Goal: Find specific page/section: Find specific page/section

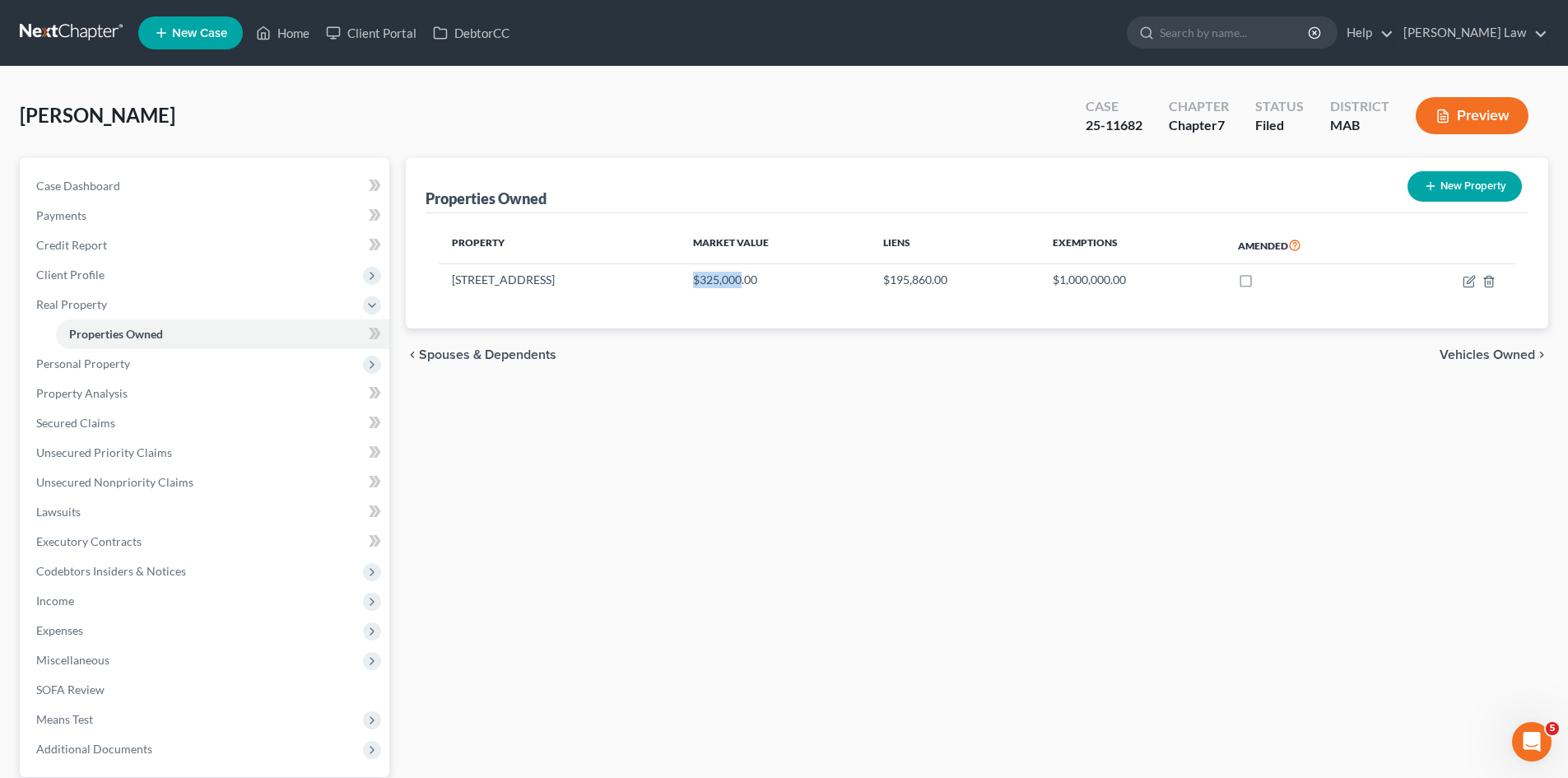
click at [87, 27] on link at bounding box center [73, 33] width 105 height 29
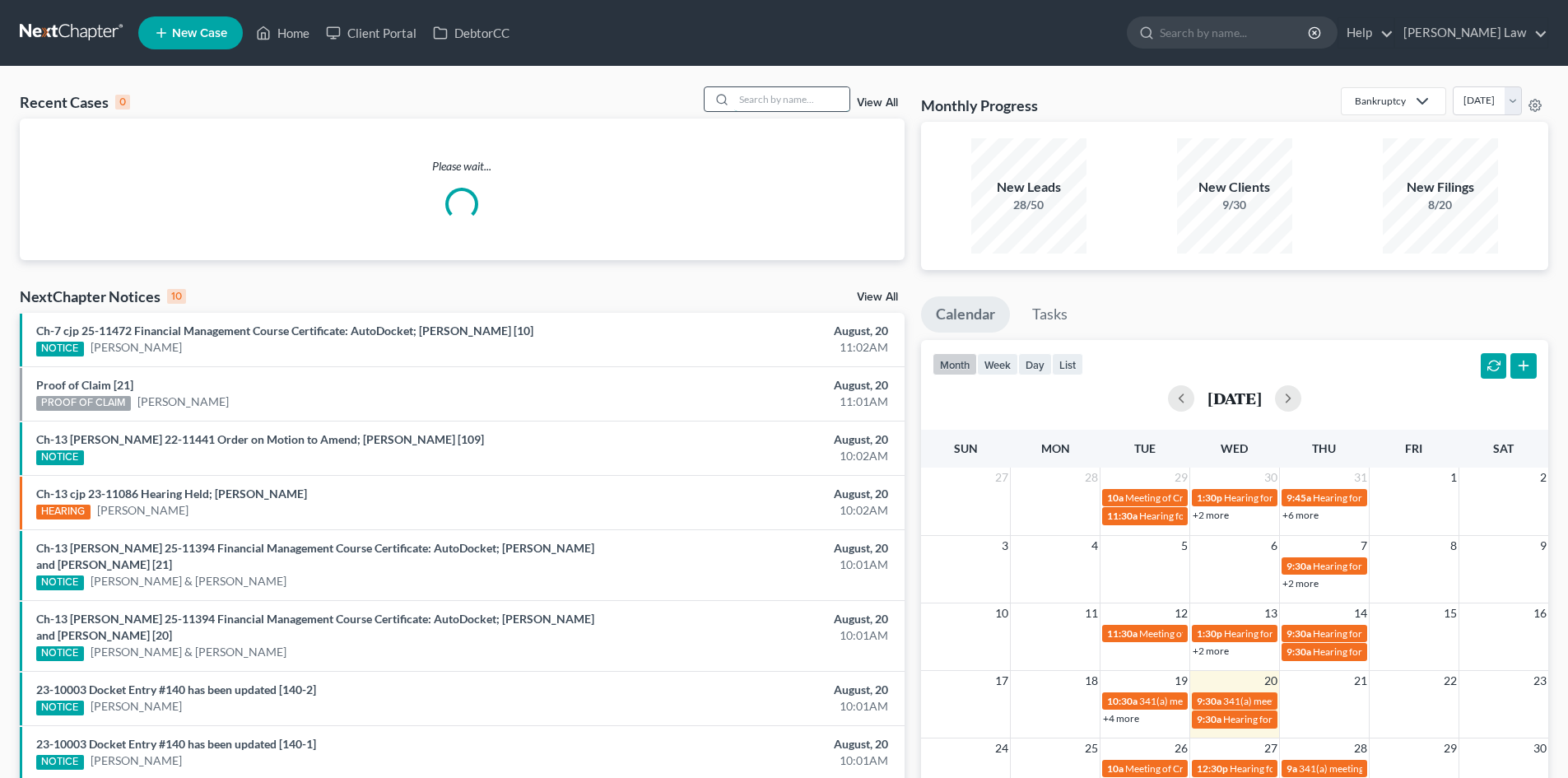
click at [775, 103] on input "search" at bounding box center [791, 99] width 115 height 24
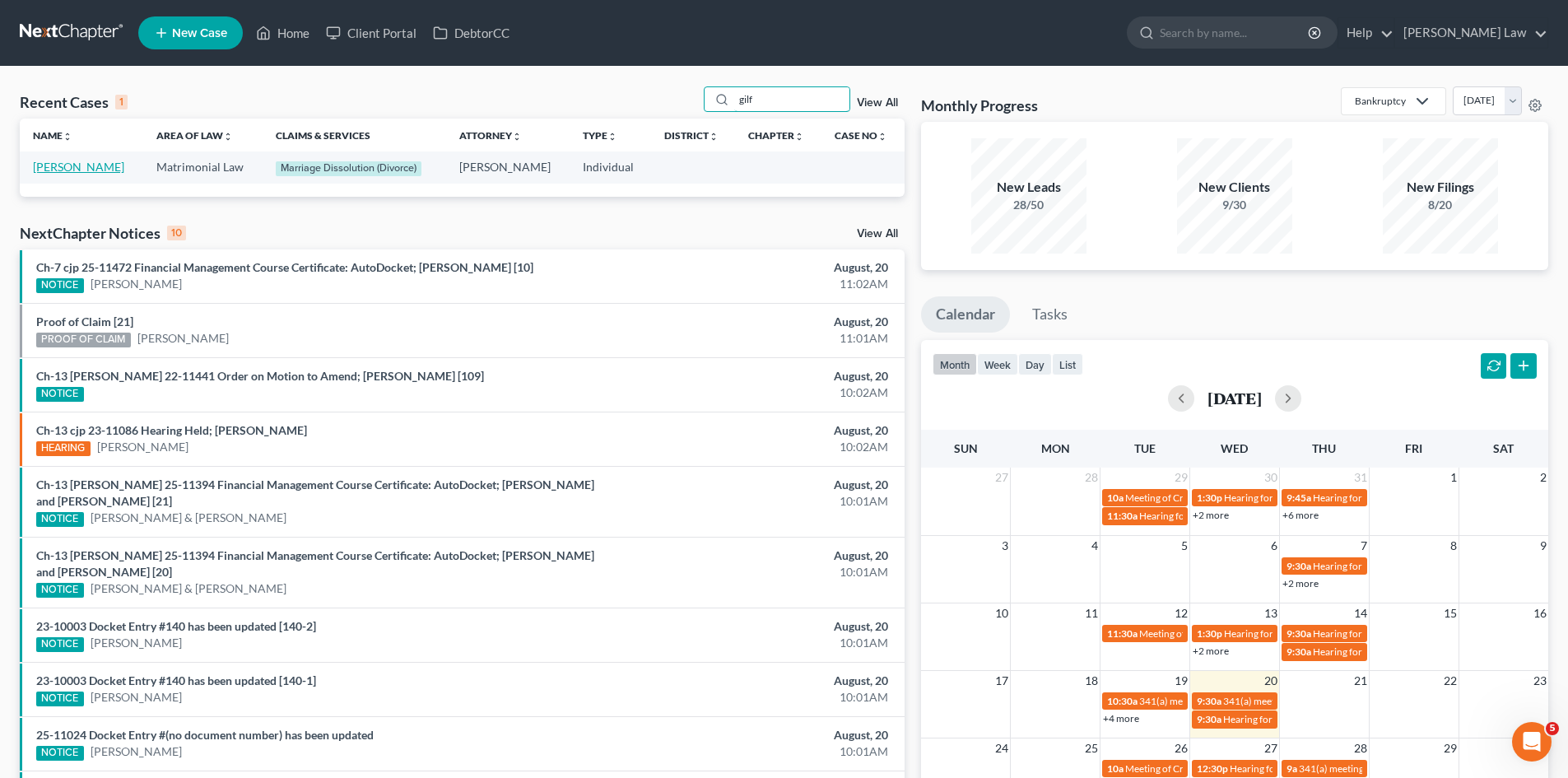
type input "gilf"
click at [54, 164] on link "[PERSON_NAME]" at bounding box center [79, 167] width 92 height 14
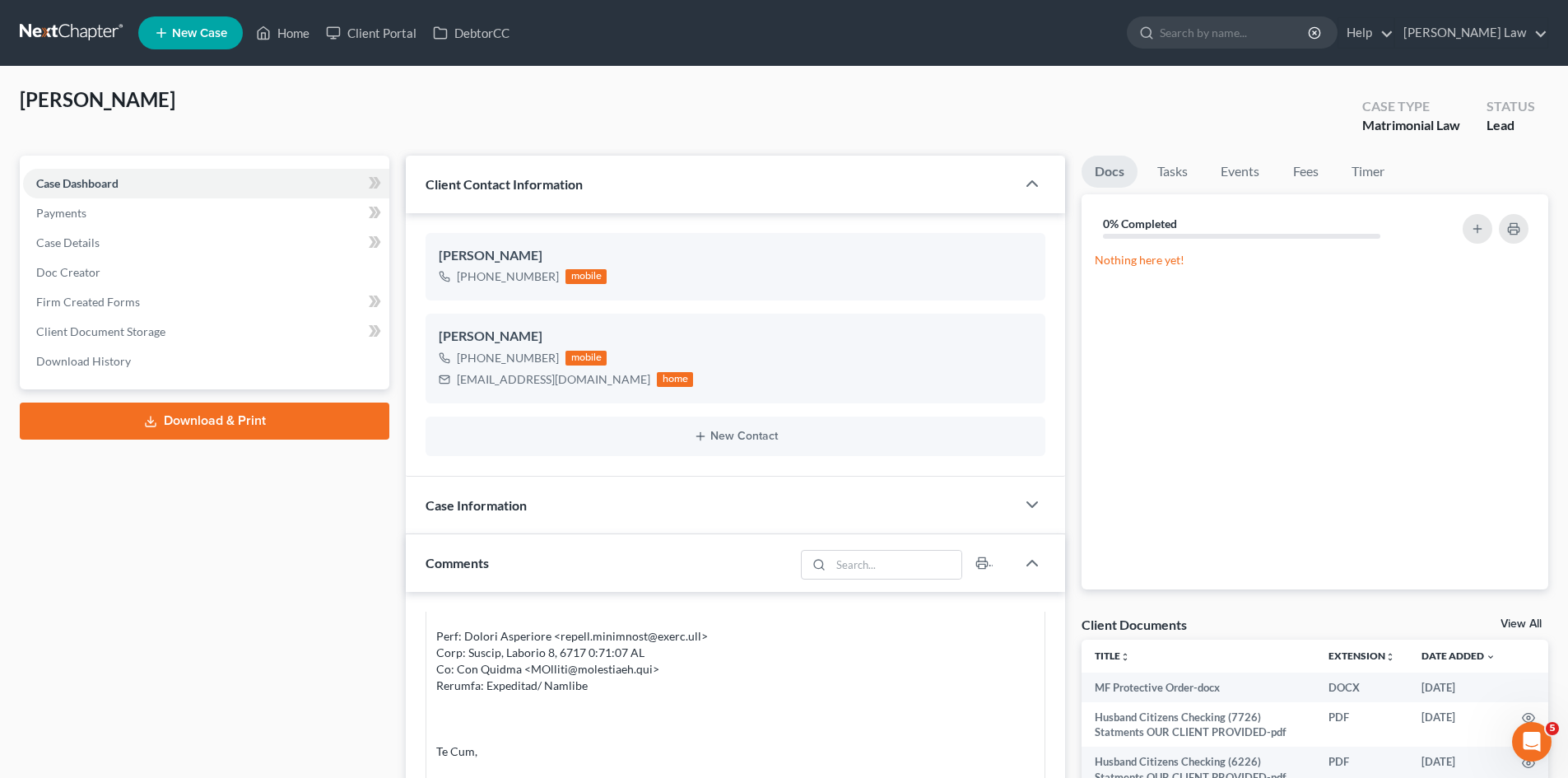
scroll to position [137, 0]
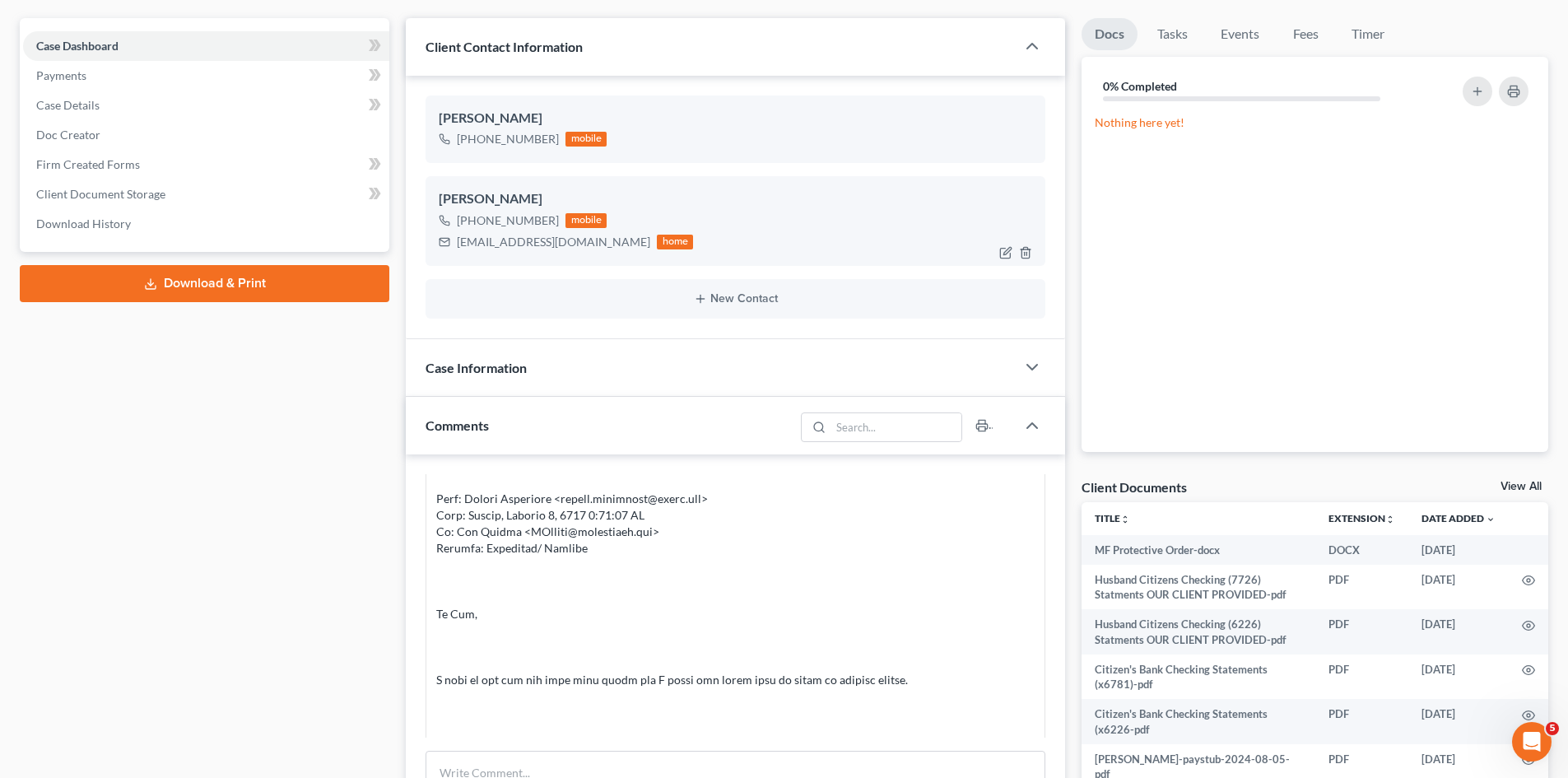
click at [576, 256] on div "Matthew Acevedo +1 (914) 830-6682 mobile acevedomatthew@outlook.com home" at bounding box center [736, 220] width 620 height 89
click at [568, 244] on div "acevedomatthew@outlook.com" at bounding box center [553, 242] width 193 height 16
copy div "acevedomatthew@outlook.com"
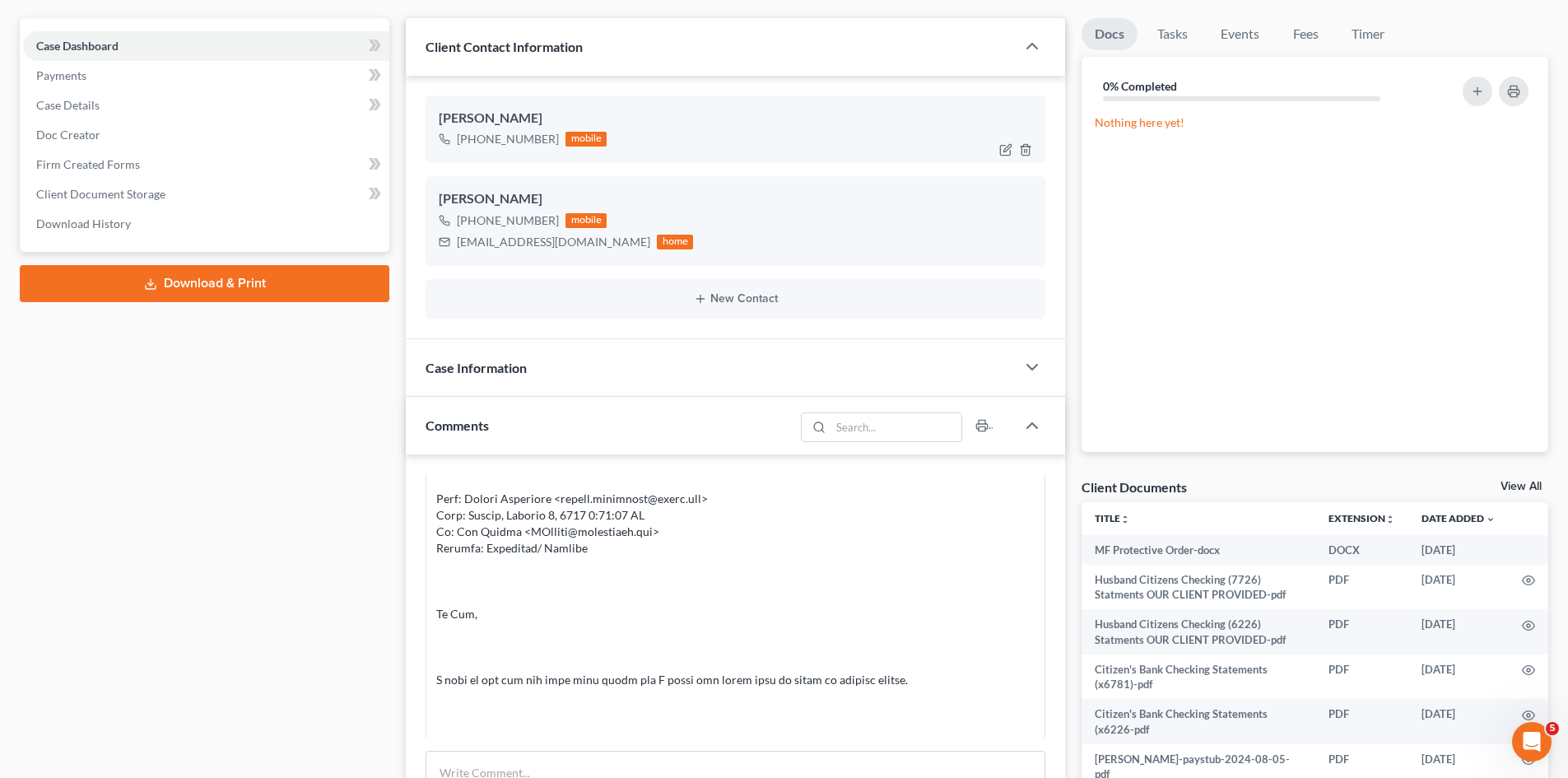
click at [489, 118] on div "Andrew Gilfillan" at bounding box center [735, 118] width 593 height 20
copy div "Andrew Gilfillan"
click at [1521, 490] on link "View All" at bounding box center [1521, 486] width 41 height 11
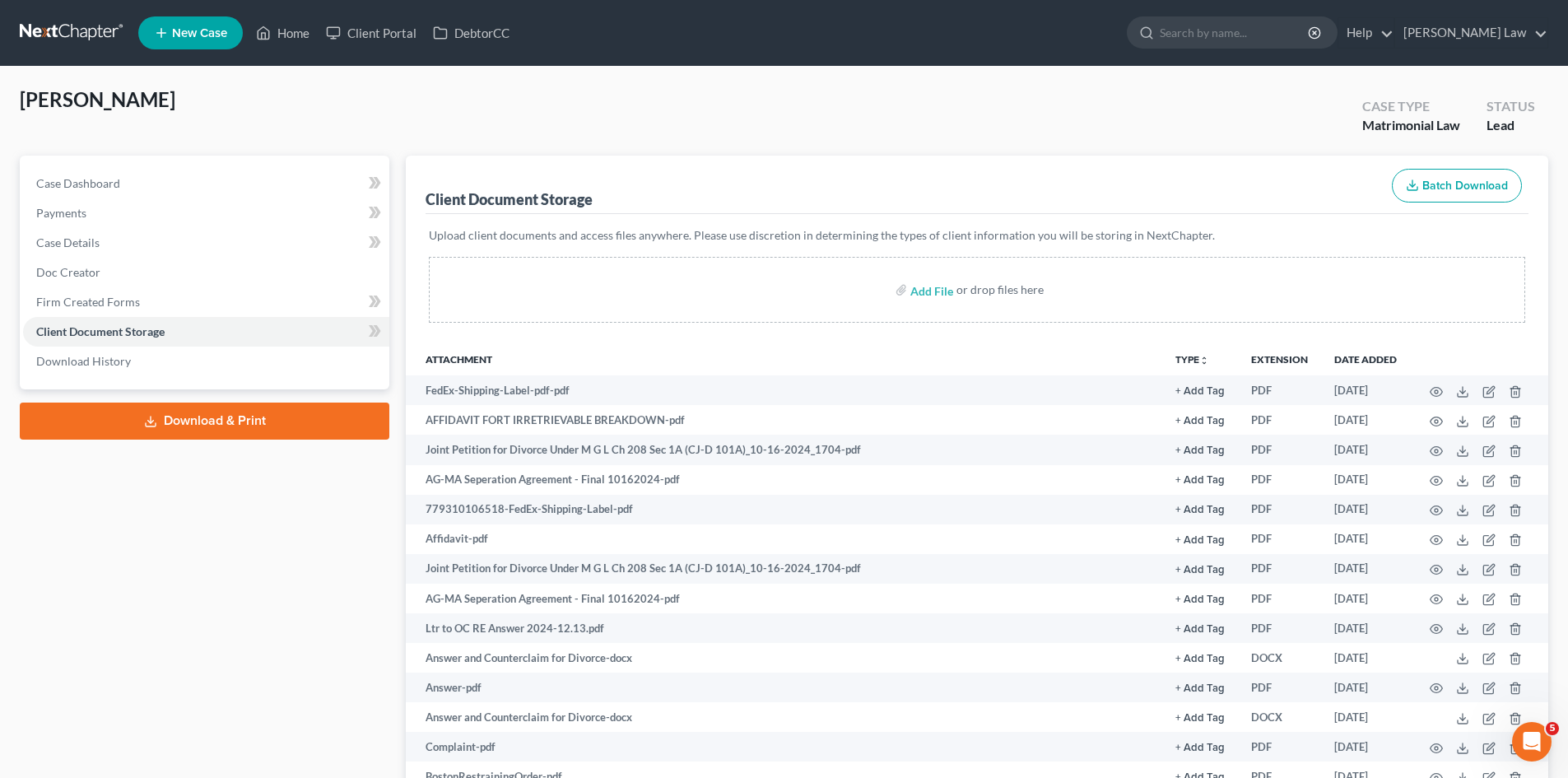
click at [84, 24] on link at bounding box center [73, 33] width 105 height 29
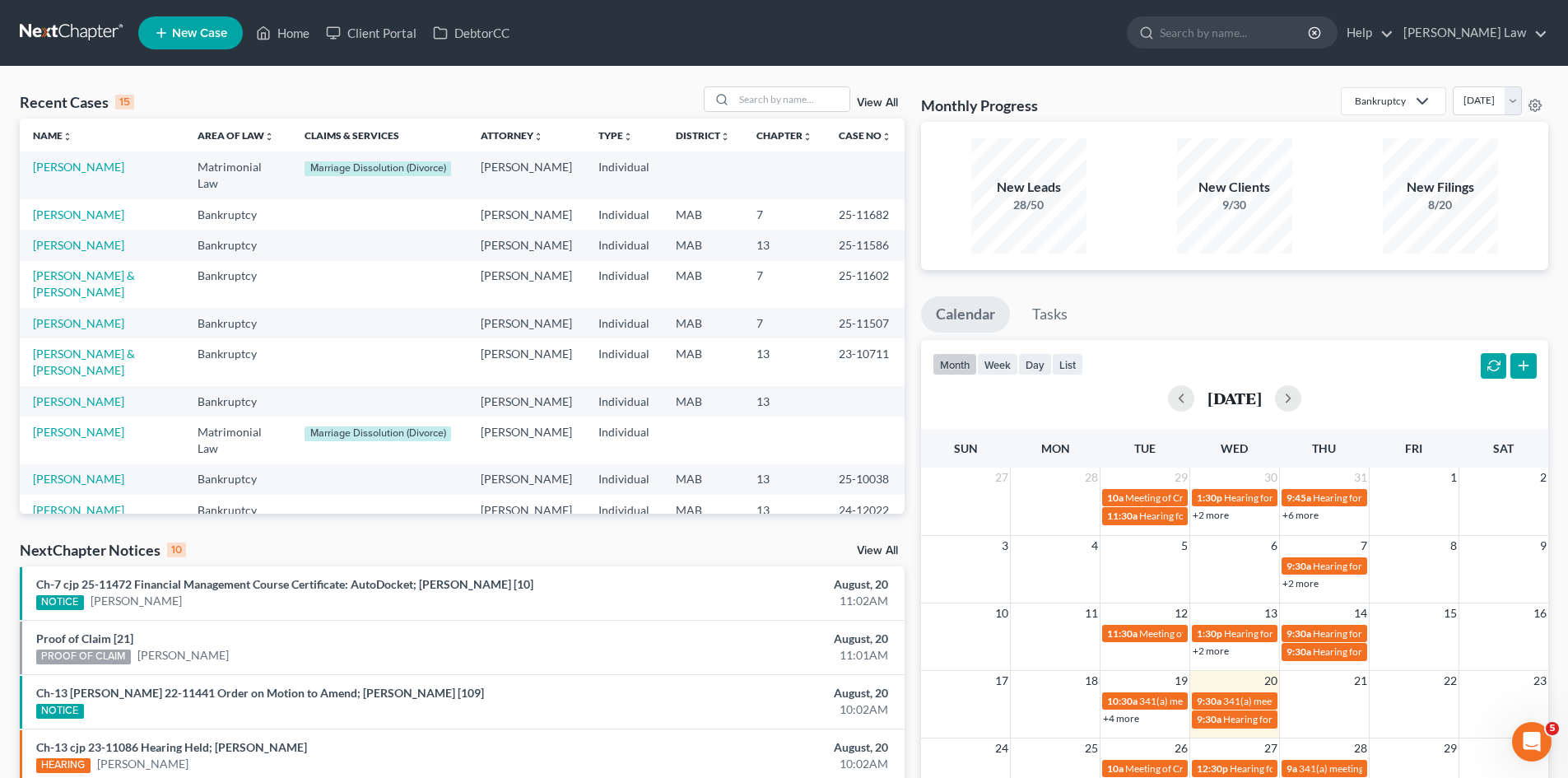
click at [70, 38] on link at bounding box center [73, 33] width 105 height 29
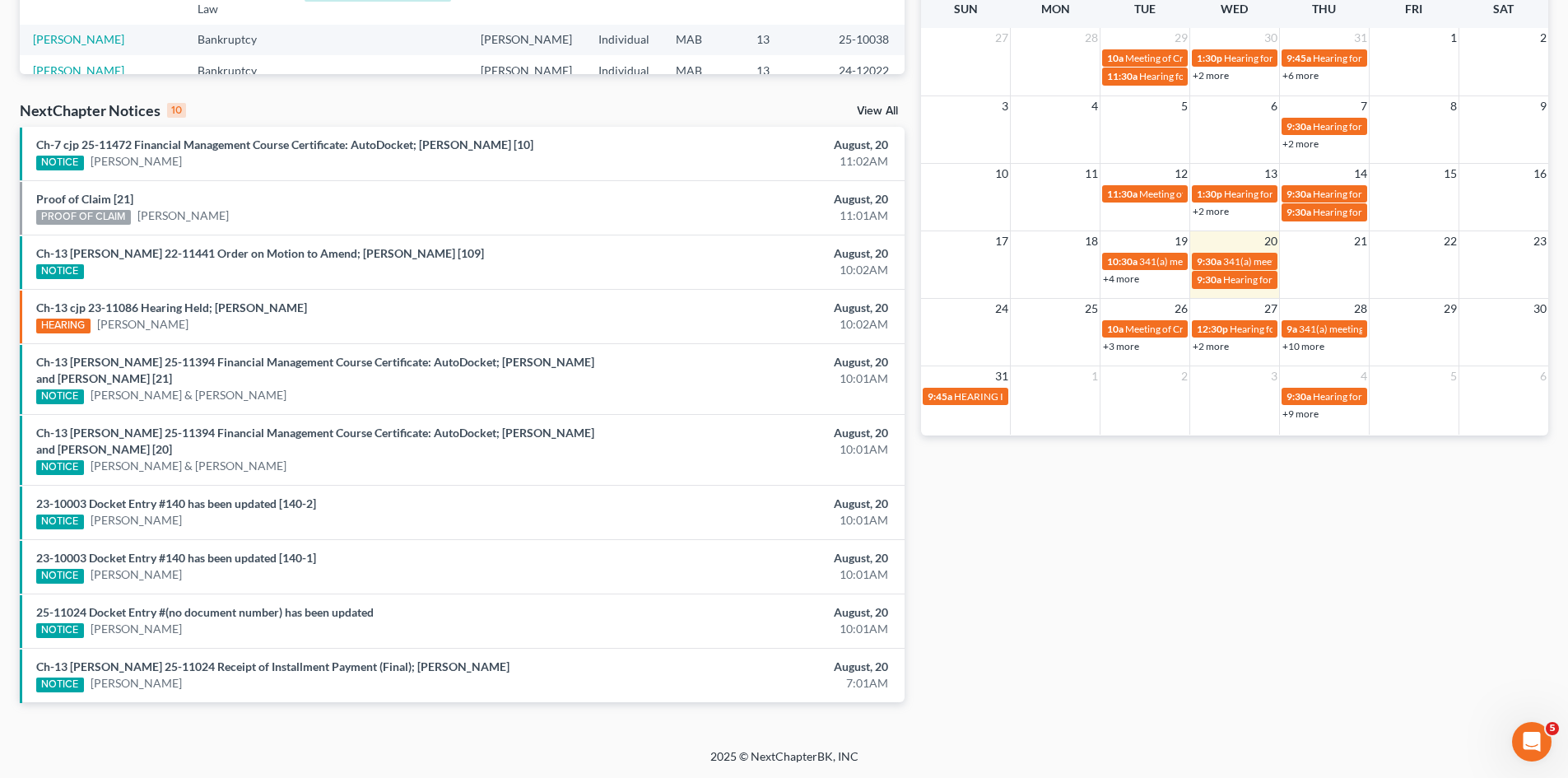
scroll to position [28, 0]
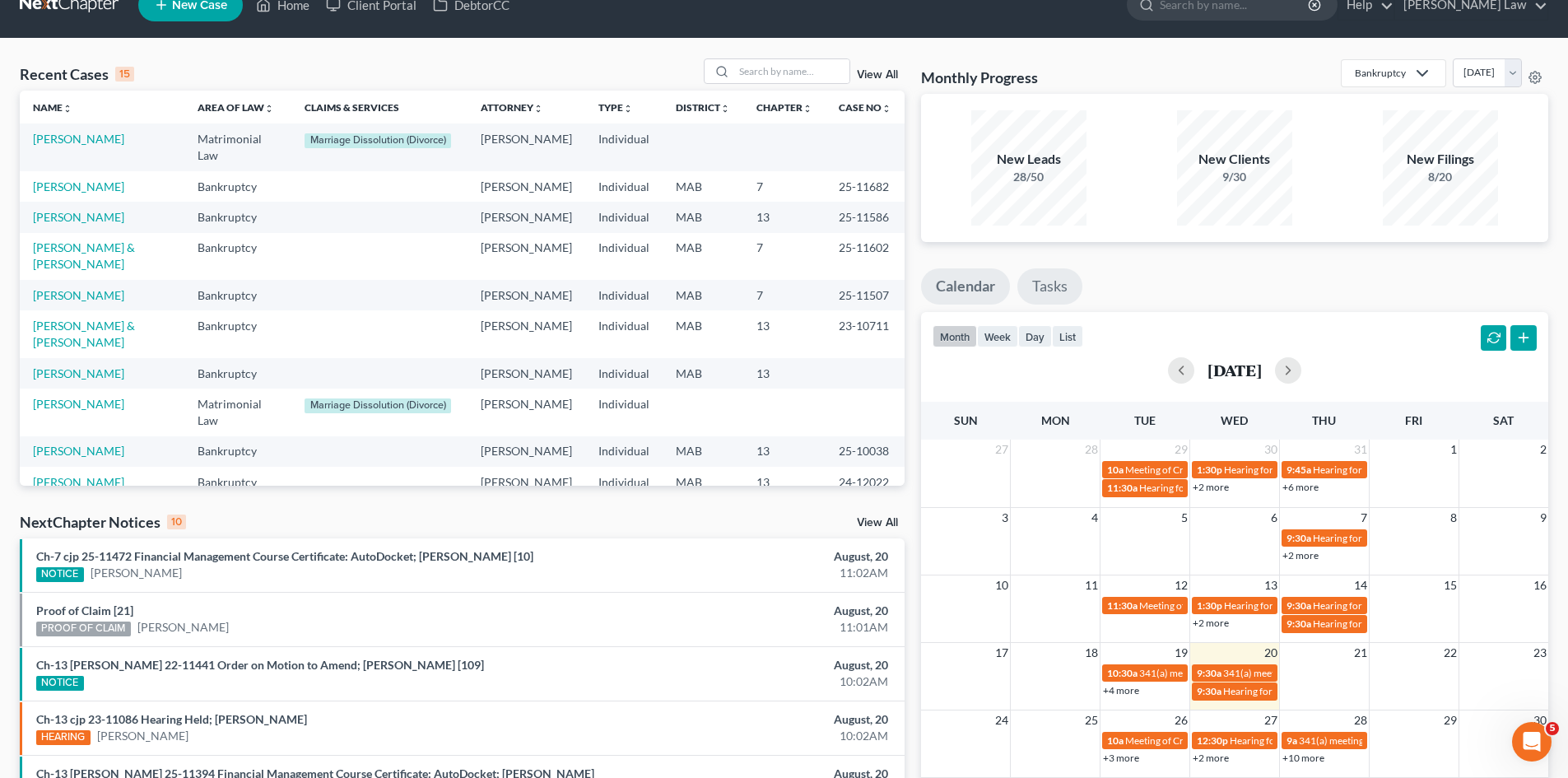
click at [1044, 283] on link "Tasks" at bounding box center [1049, 287] width 65 height 36
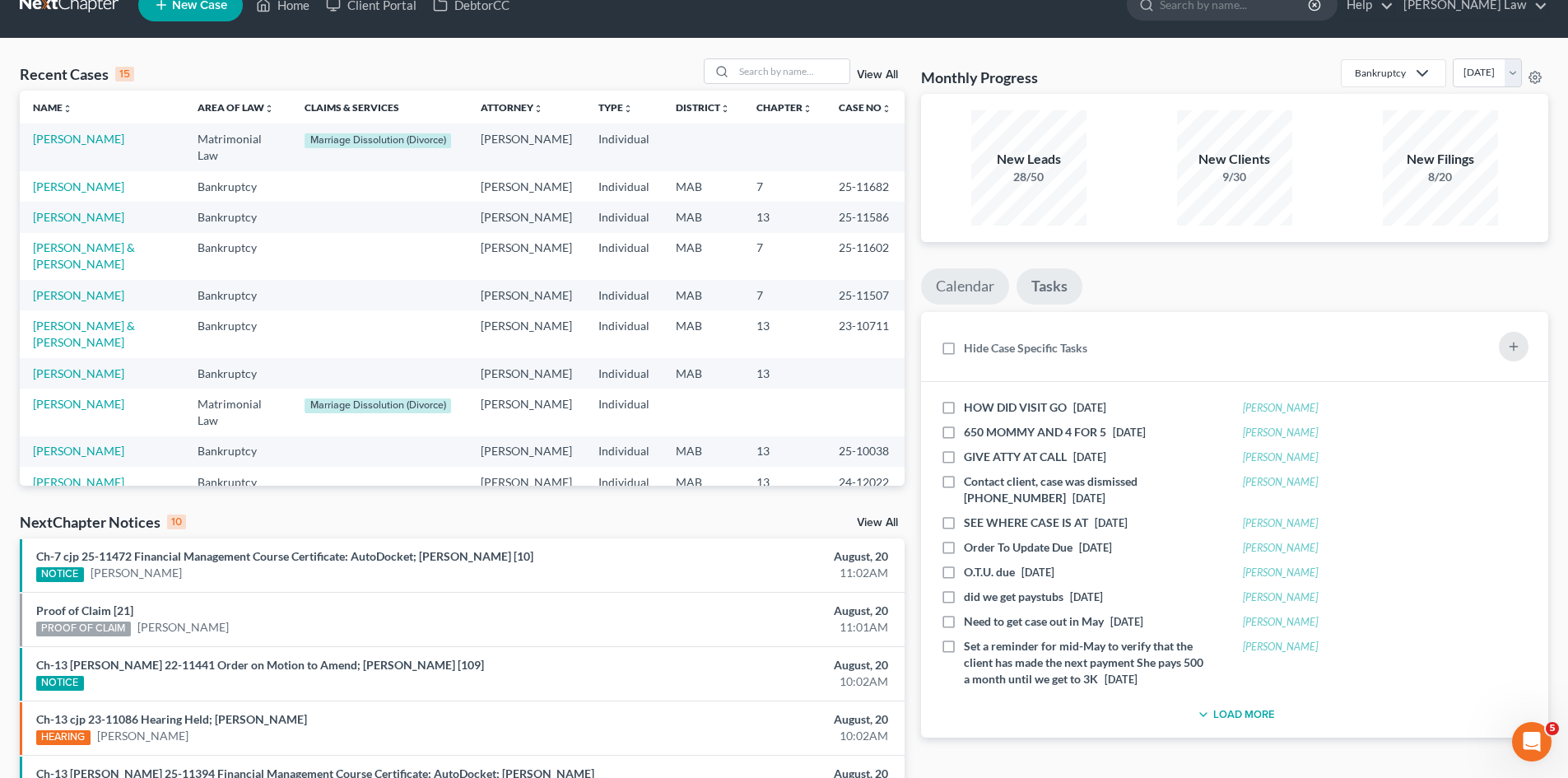
click at [997, 287] on link "Calendar" at bounding box center [964, 287] width 88 height 36
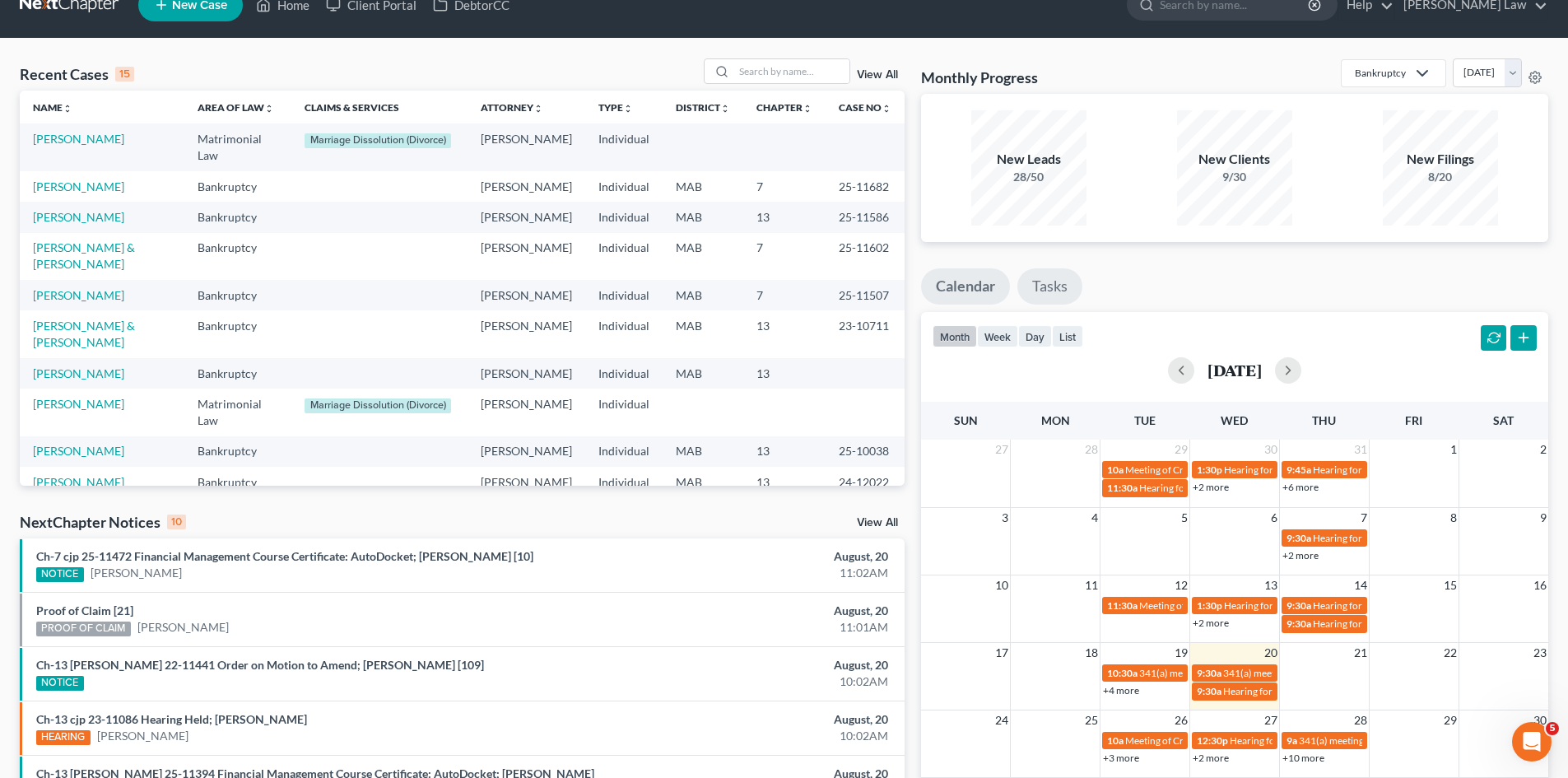
click at [1058, 300] on link "Tasks" at bounding box center [1049, 287] width 65 height 36
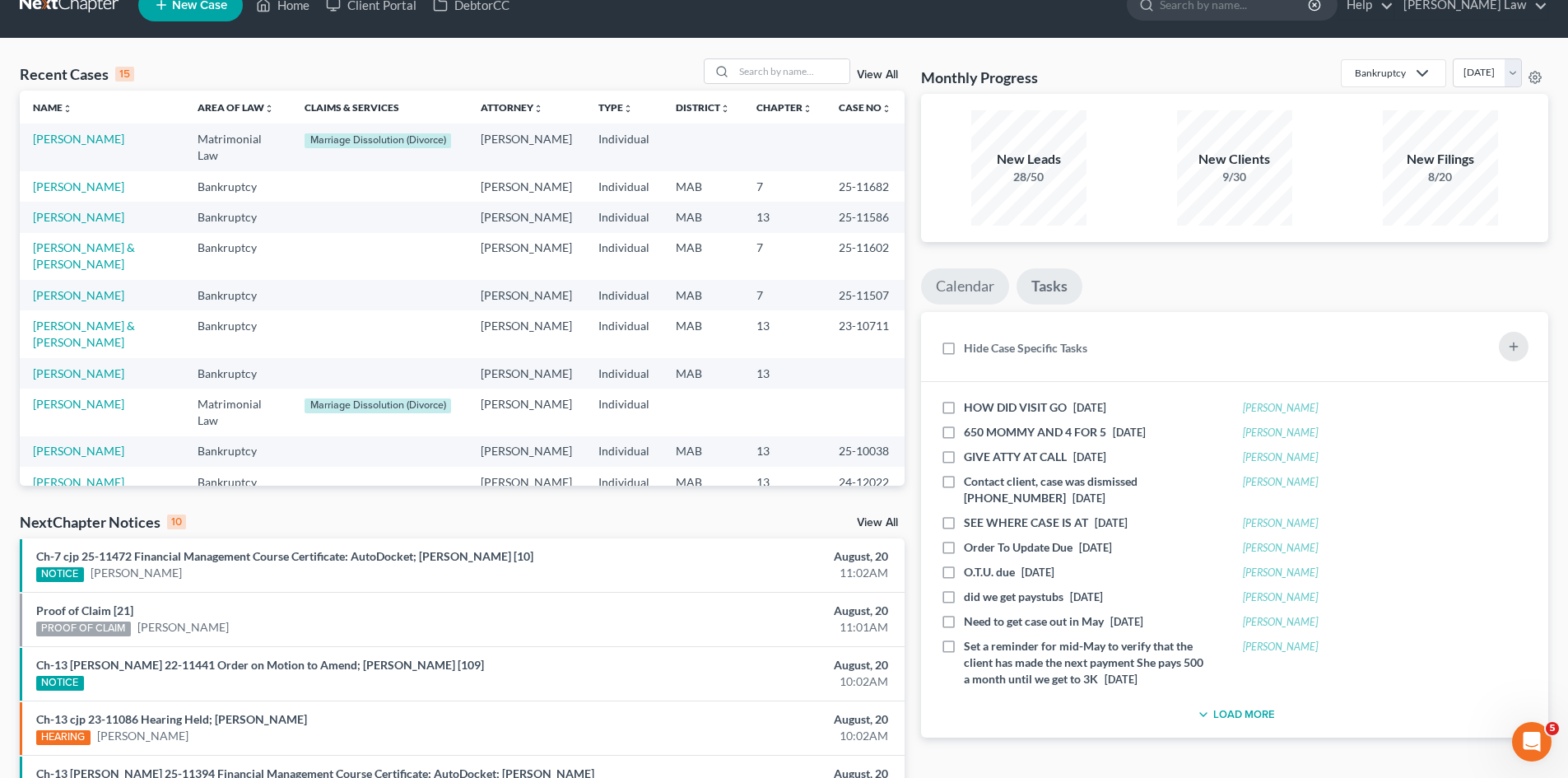
click at [952, 294] on link "Calendar" at bounding box center [964, 287] width 88 height 36
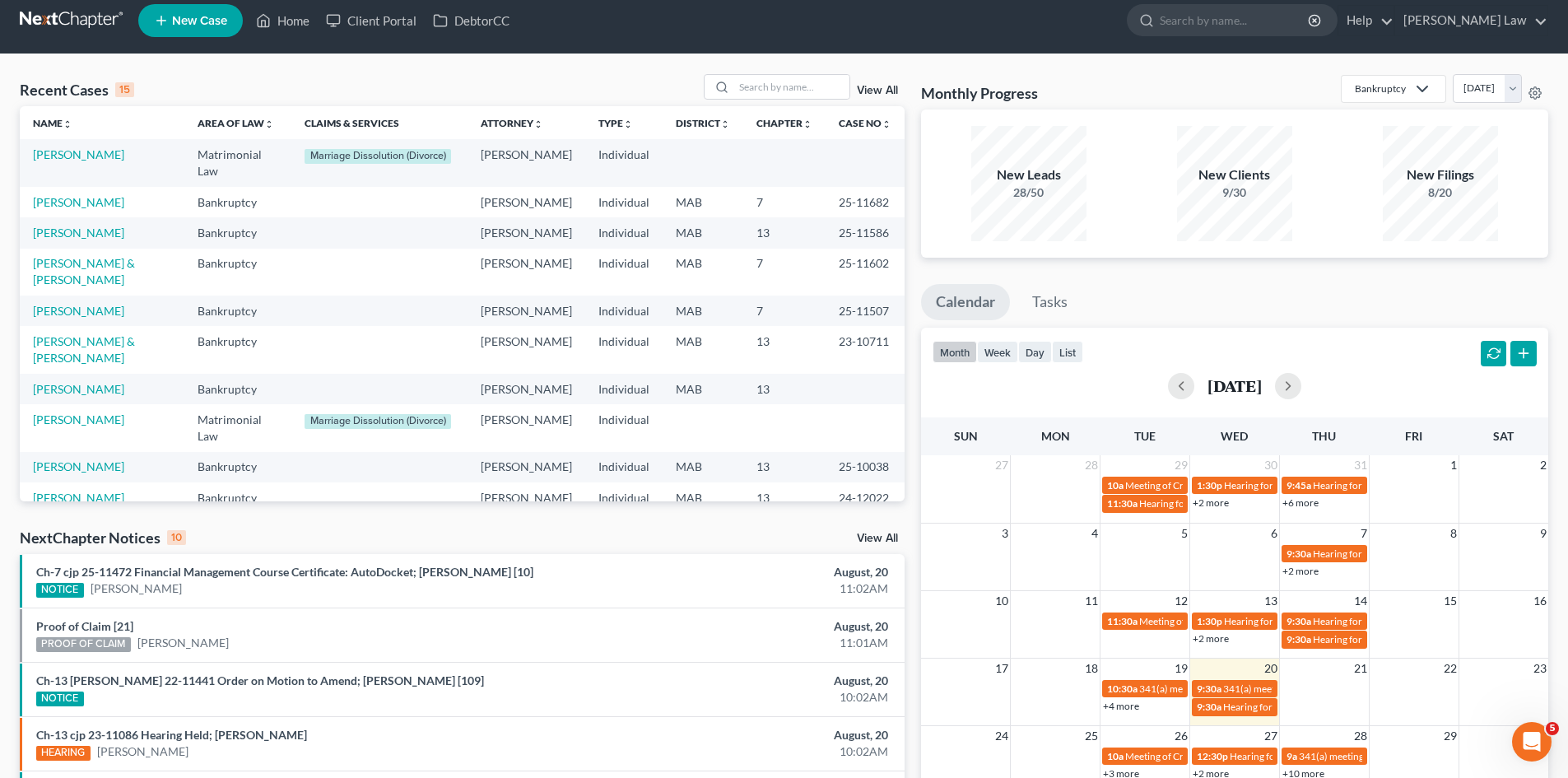
scroll to position [0, 0]
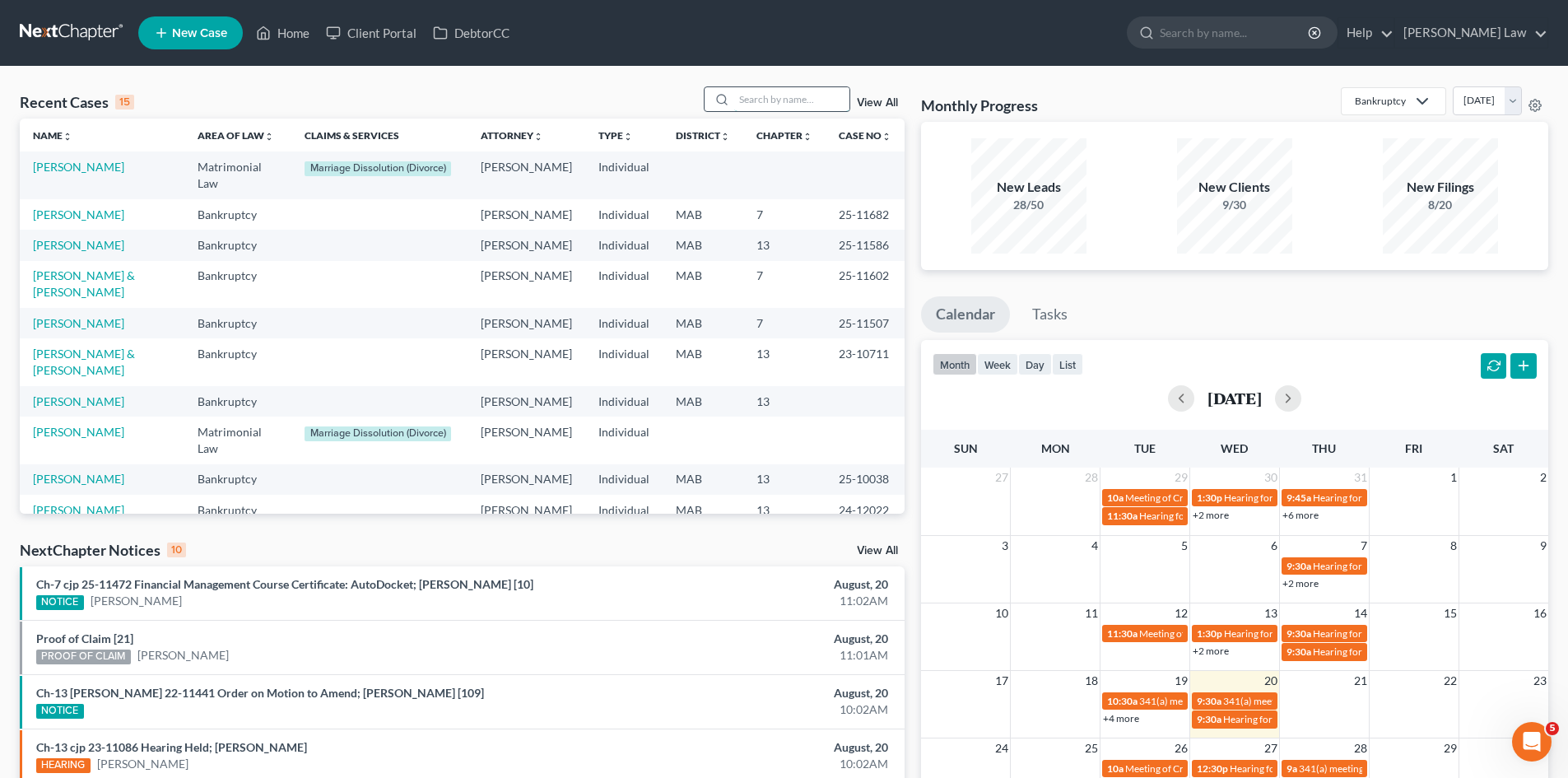
click at [799, 104] on input "search" at bounding box center [791, 99] width 115 height 24
type input "arruda"
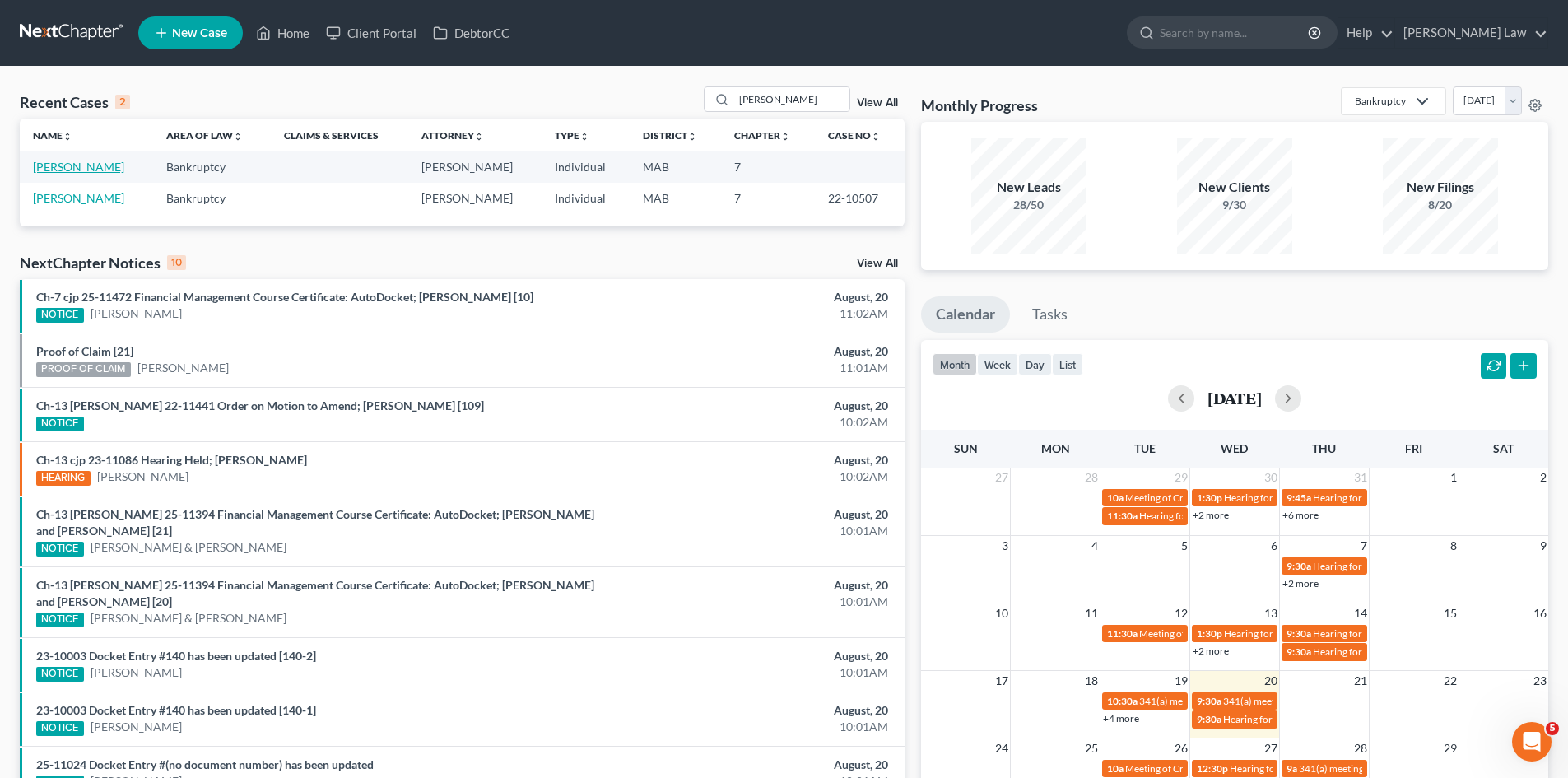
click at [60, 167] on link "[PERSON_NAME]" at bounding box center [79, 167] width 92 height 14
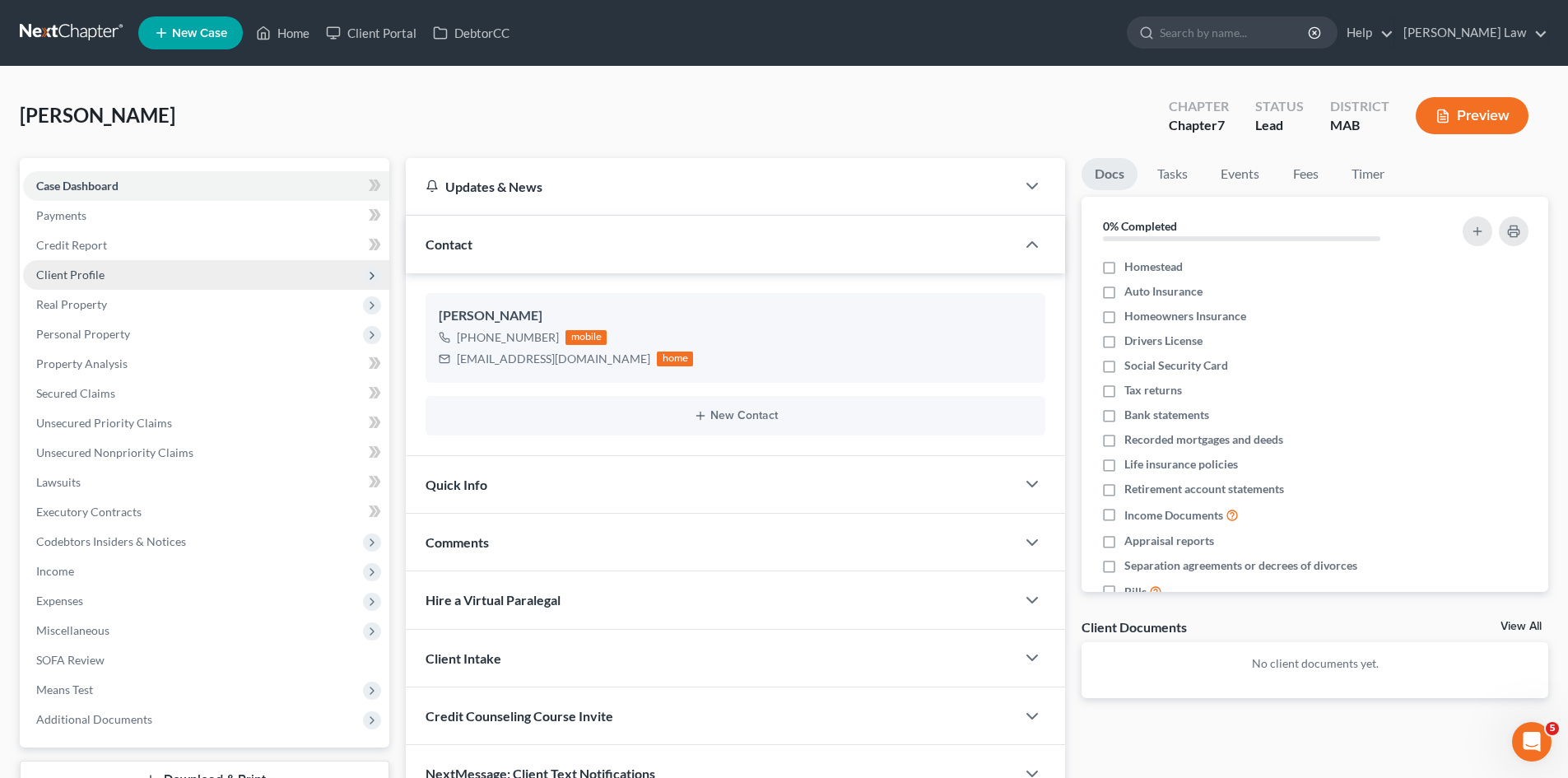
click at [77, 269] on span "Client Profile" at bounding box center [70, 275] width 68 height 14
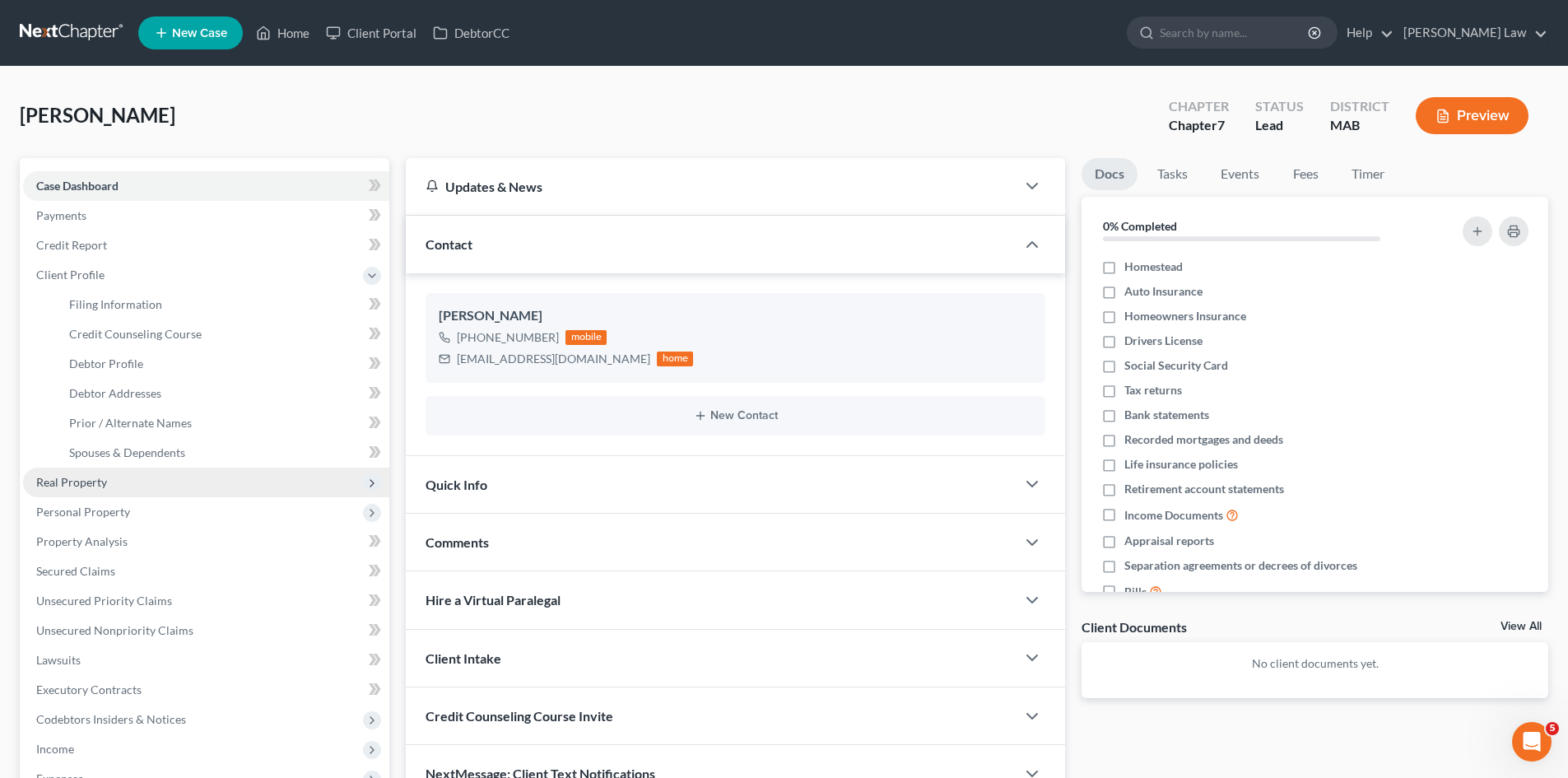
click at [99, 476] on span "Real Property" at bounding box center [72, 482] width 71 height 14
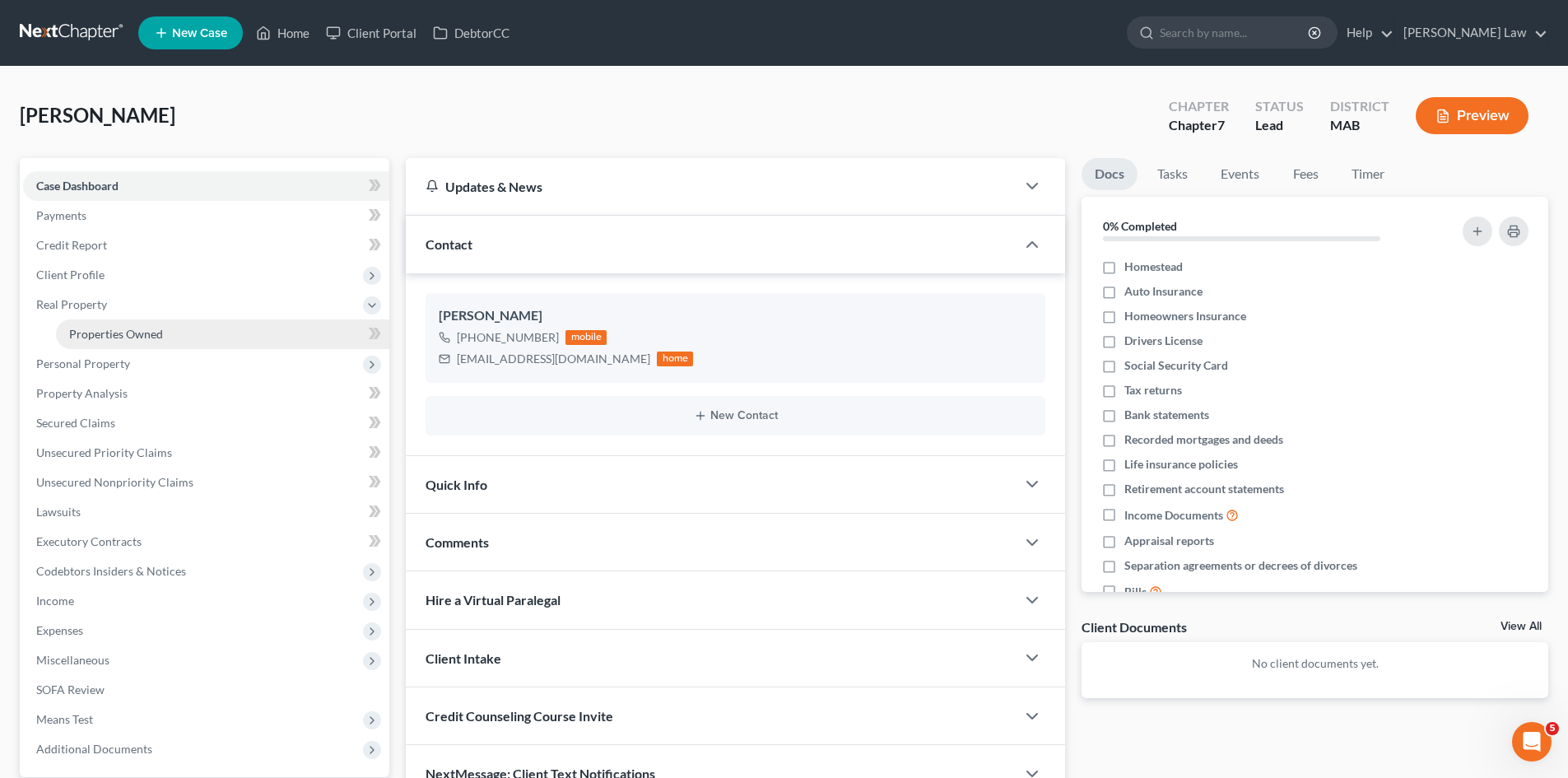
click at [111, 335] on span "Properties Owned" at bounding box center [116, 333] width 94 height 14
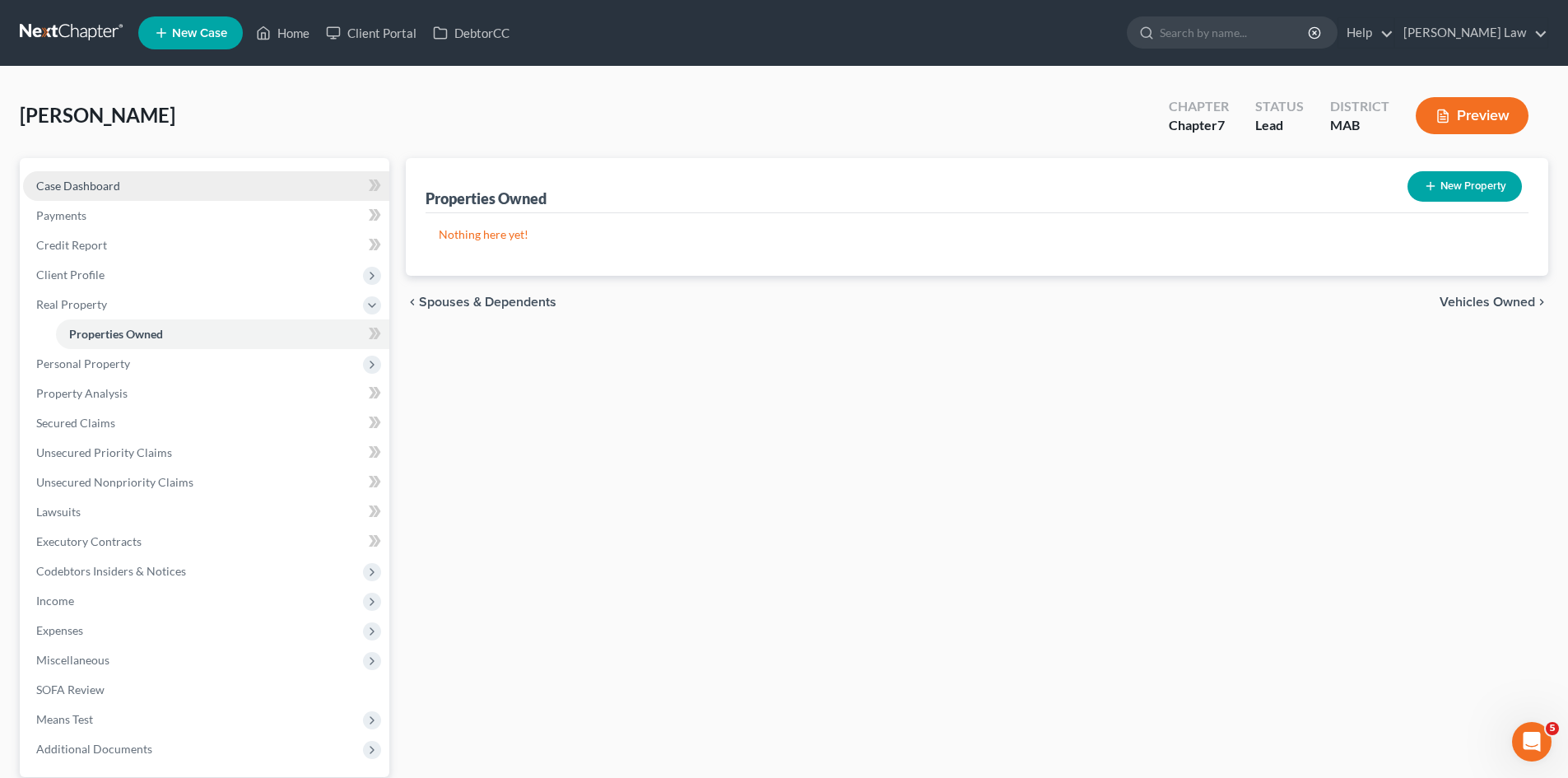
click at [148, 181] on link "Case Dashboard" at bounding box center [206, 186] width 366 height 29
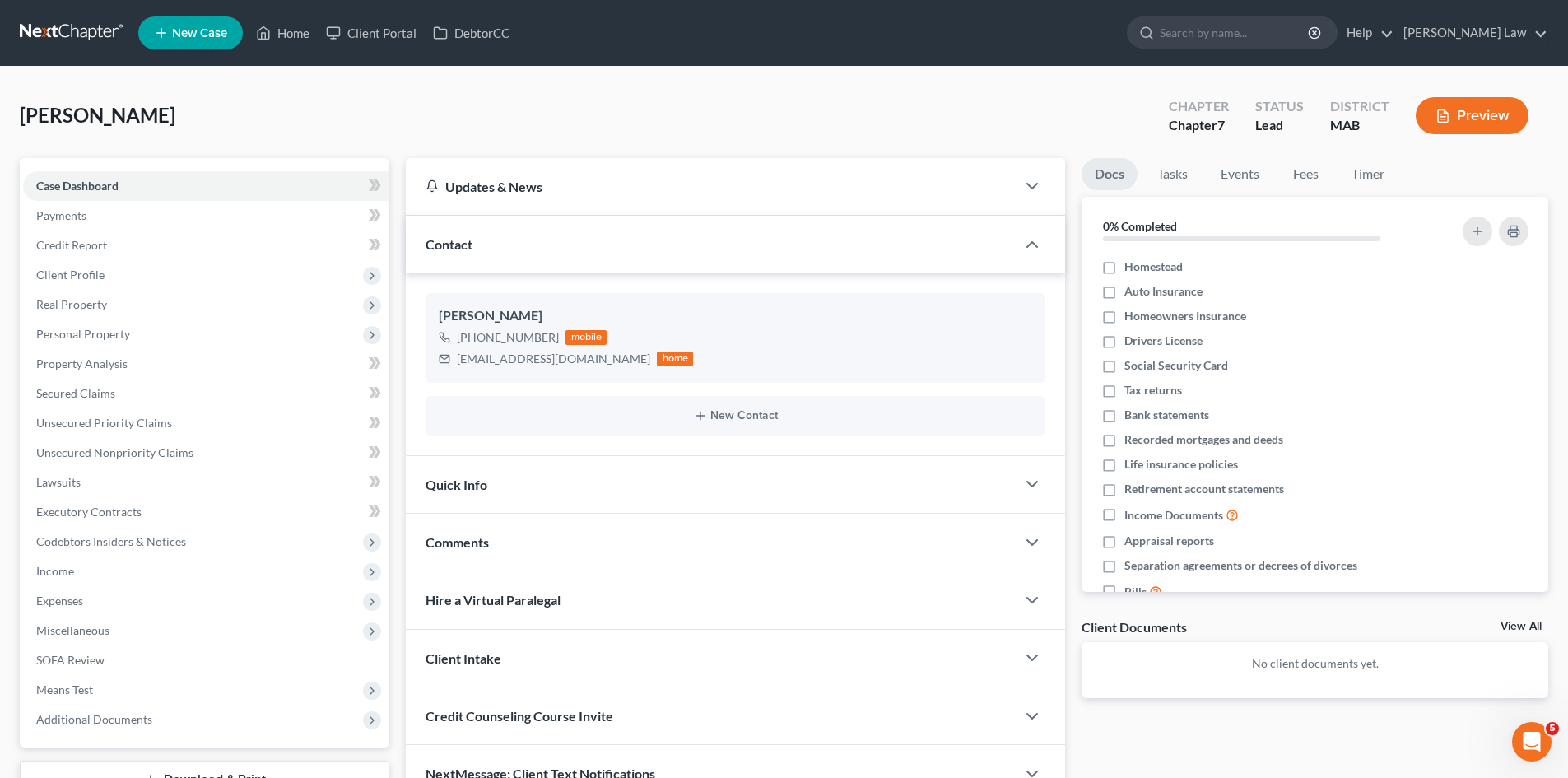
click at [97, 35] on link at bounding box center [73, 33] width 105 height 29
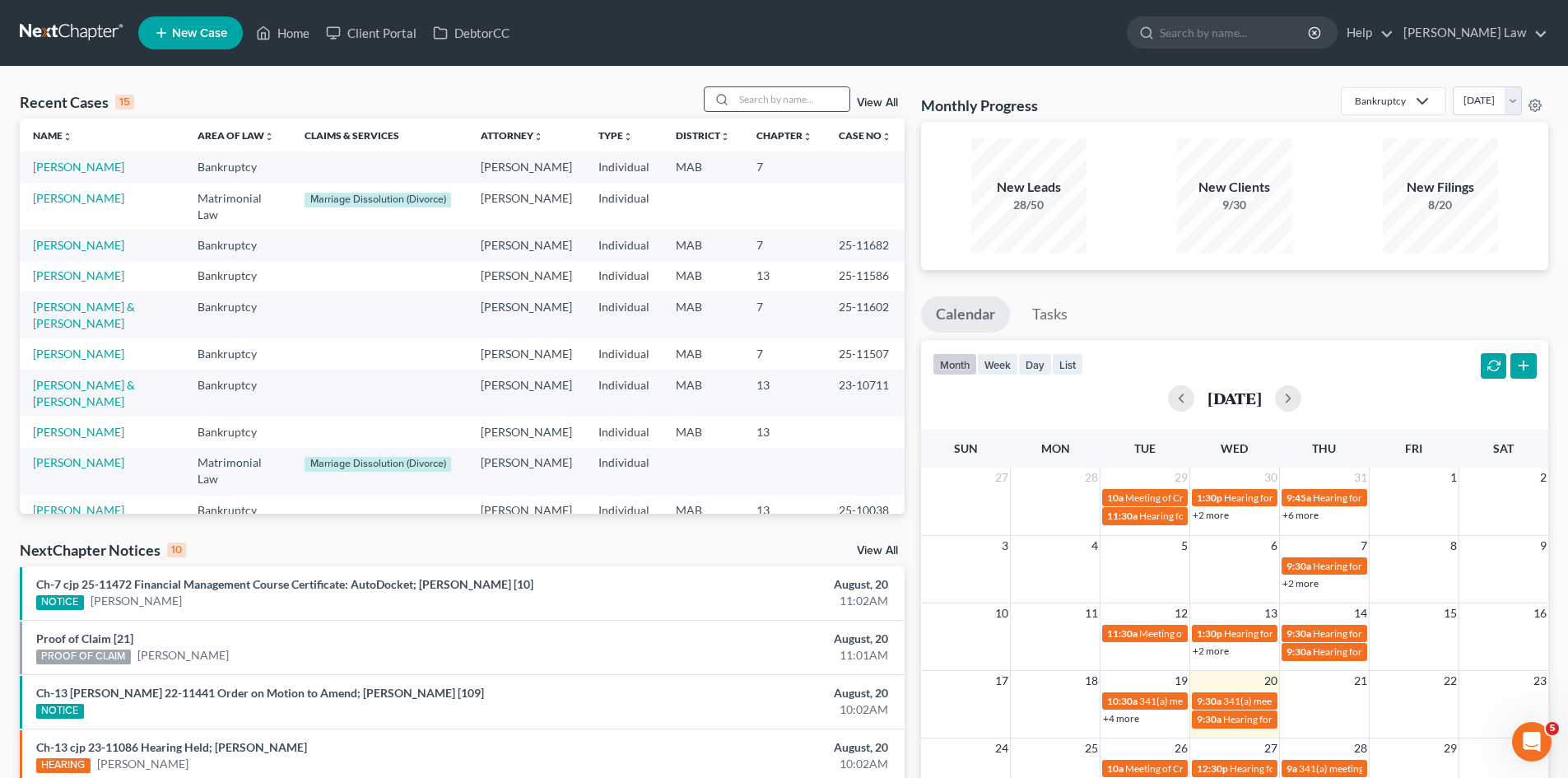
click at [806, 102] on input "search" at bounding box center [791, 99] width 115 height 24
type input "[PERSON_NAME]"
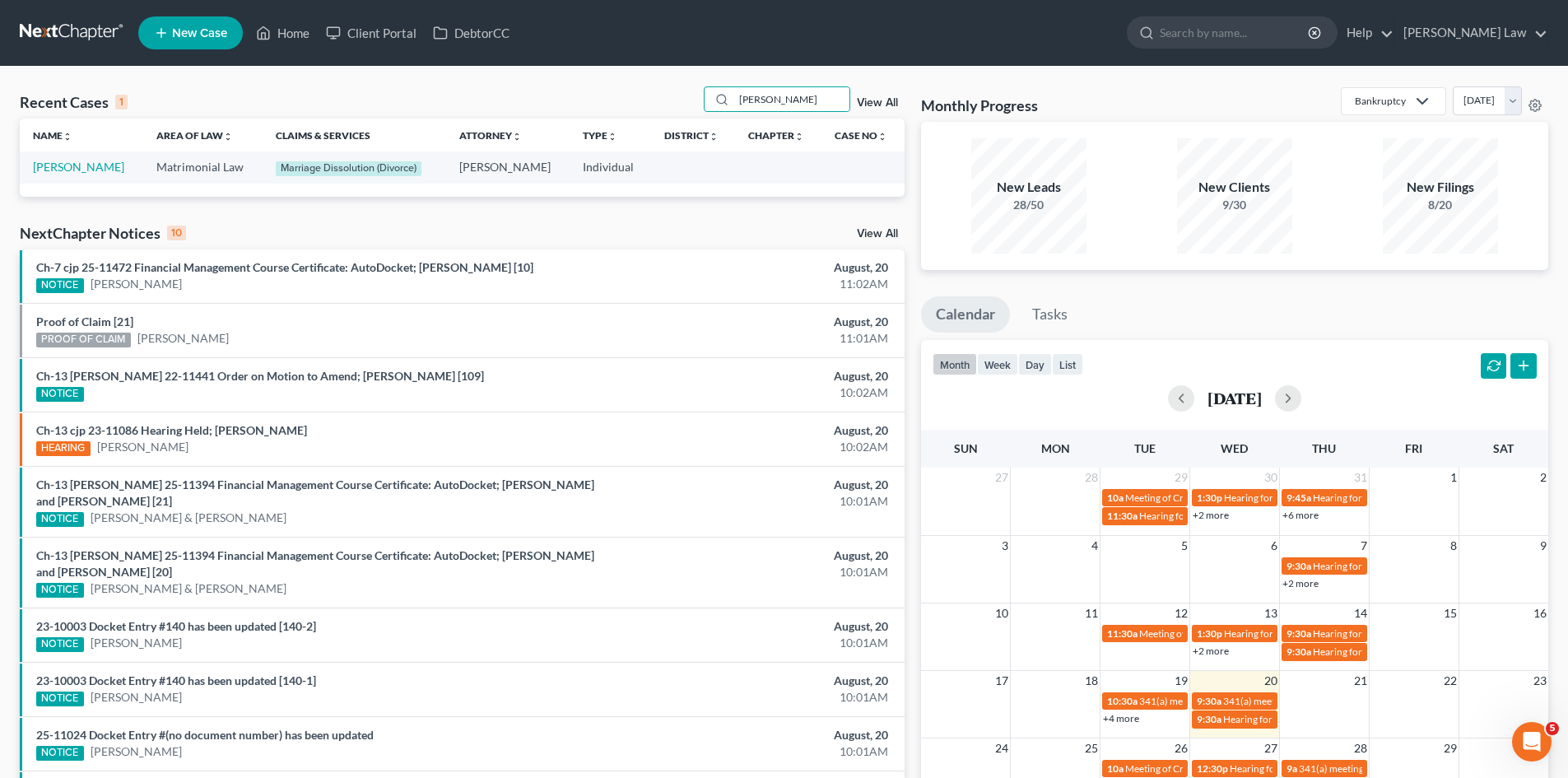
click at [75, 158] on td "[PERSON_NAME]" at bounding box center [81, 167] width 123 height 31
click at [75, 166] on link "[PERSON_NAME]" at bounding box center [79, 167] width 92 height 14
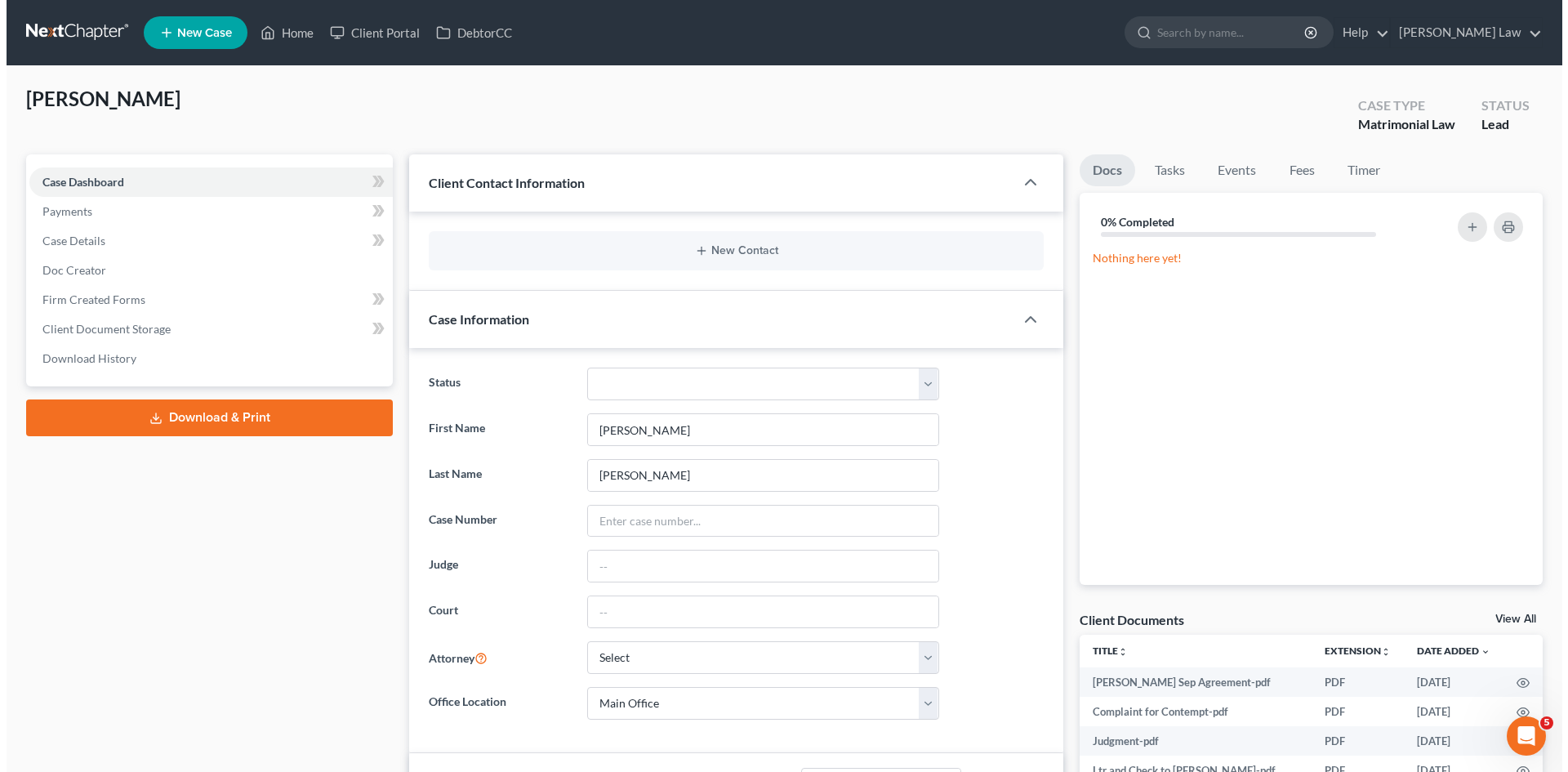
scroll to position [44, 0]
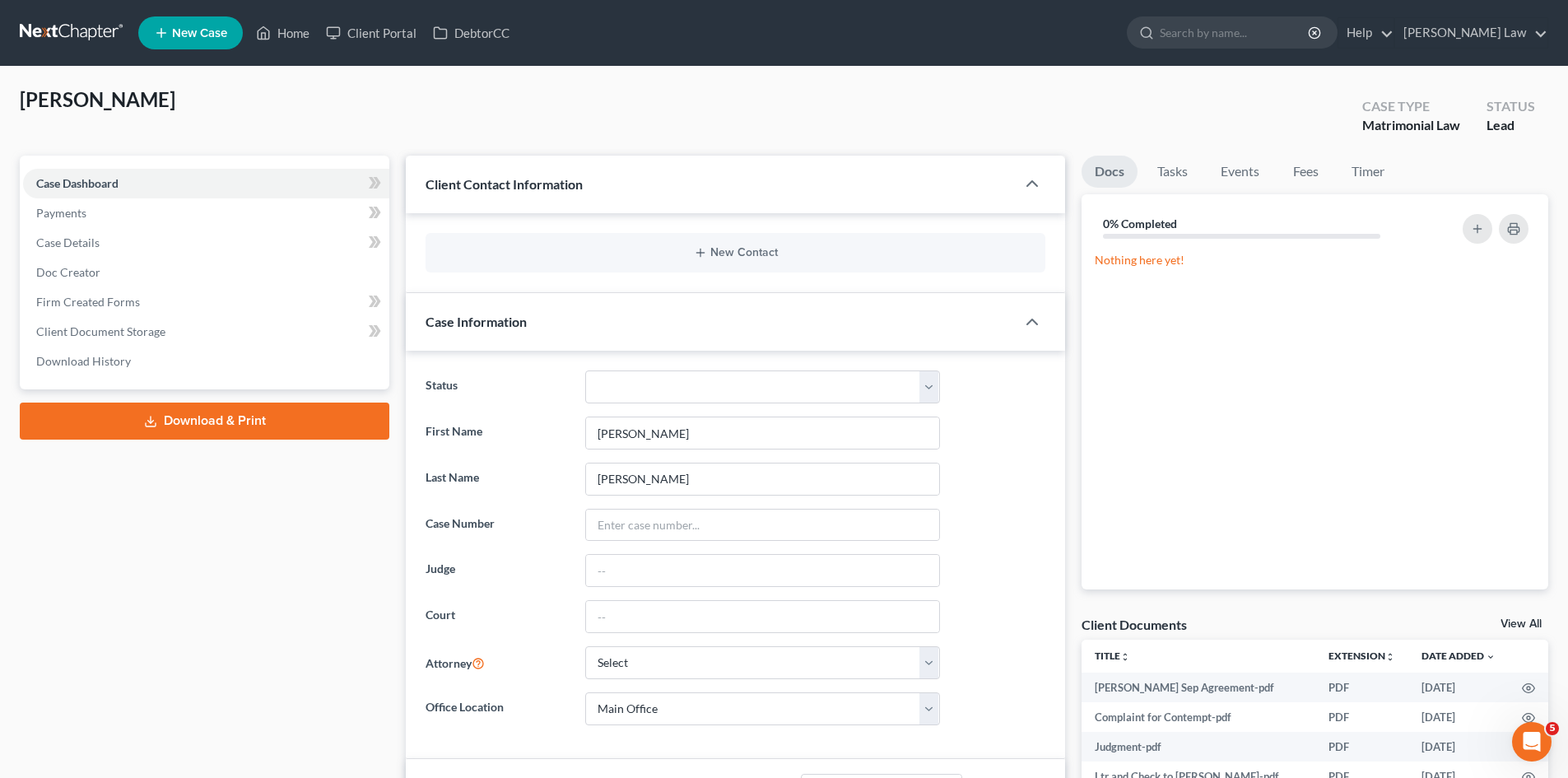
click at [1526, 618] on link "View All" at bounding box center [1521, 623] width 41 height 11
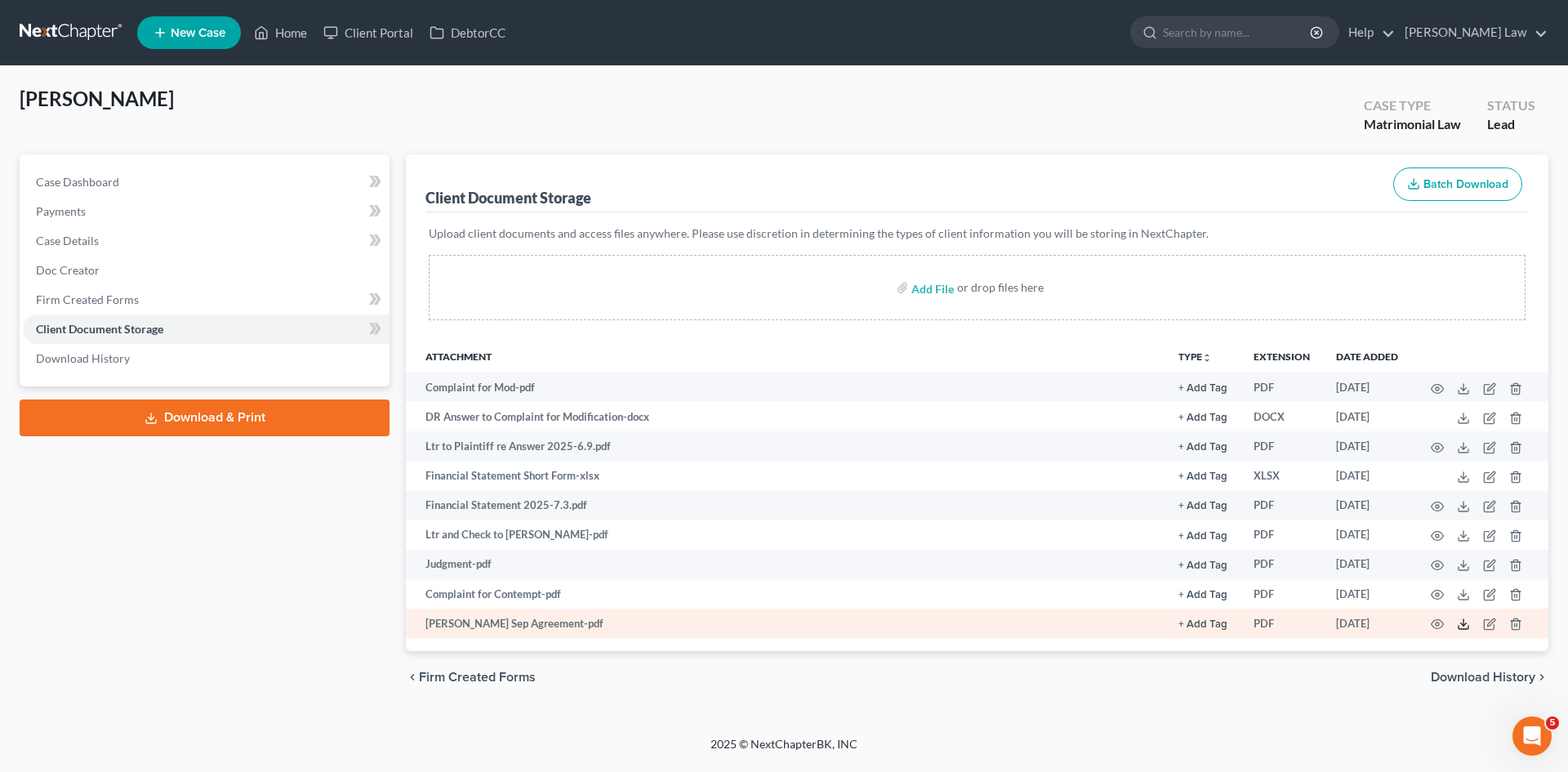
click at [1467, 624] on icon at bounding box center [1463, 624] width 13 height 13
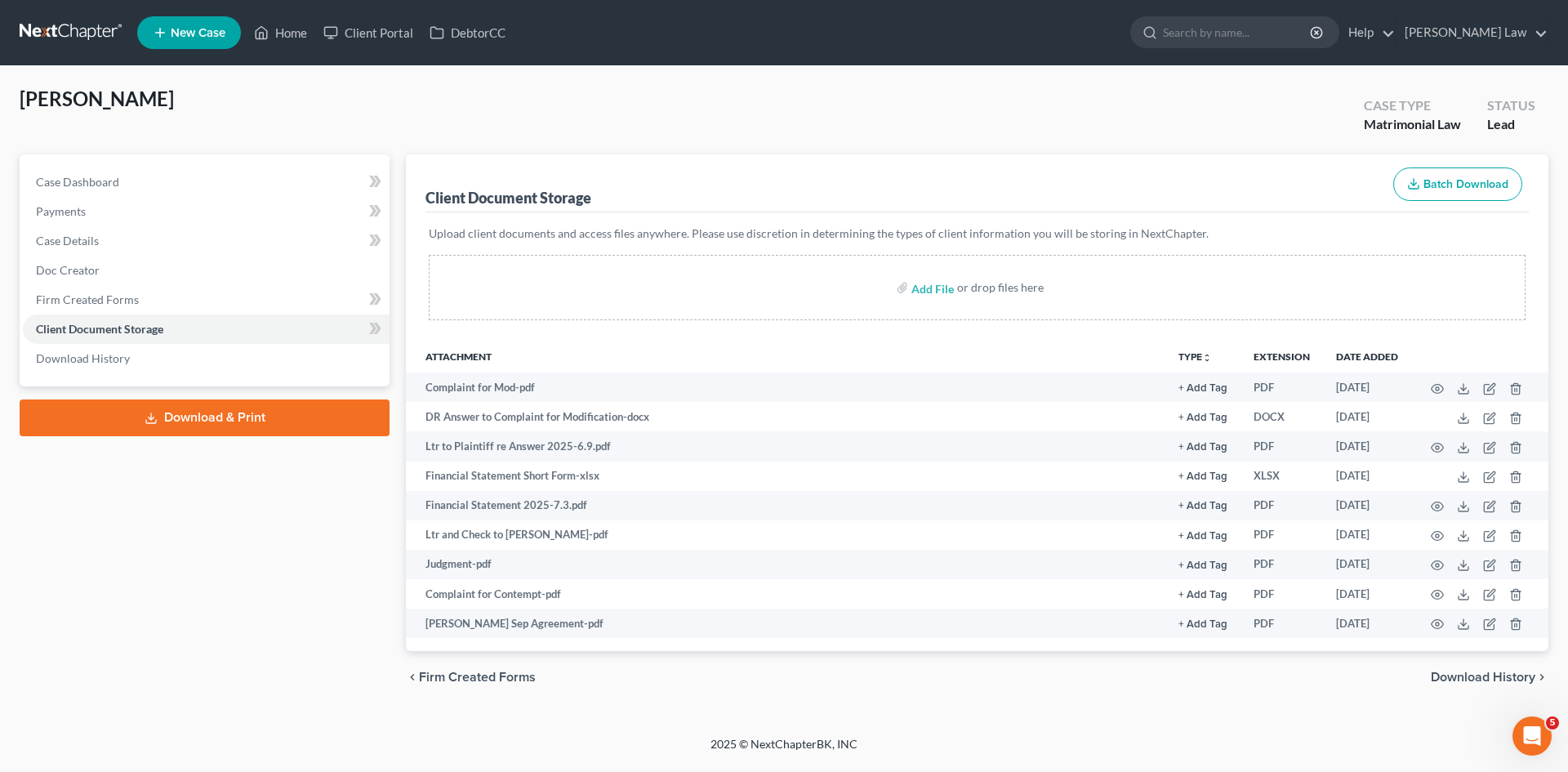
click at [100, 26] on link at bounding box center [72, 33] width 105 height 29
